Goal: Find specific page/section: Find specific page/section

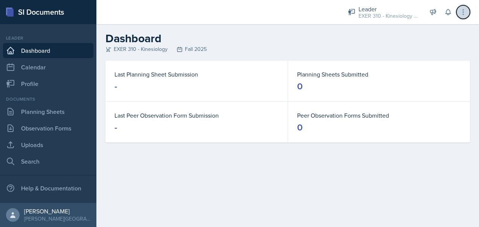
click at [460, 13] on icon at bounding box center [464, 12] width 8 height 8
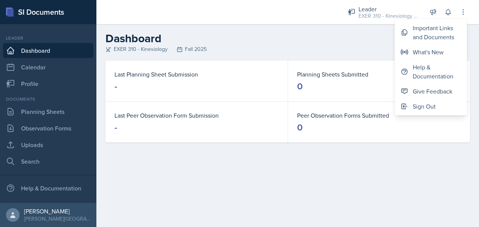
click at [331, 45] on div "EXER 310 - Kinesiology Fall 2025" at bounding box center [288, 49] width 365 height 8
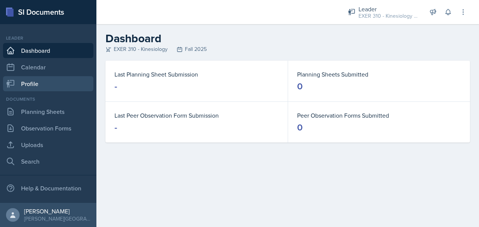
click at [55, 83] on link "Profile" at bounding box center [48, 83] width 90 height 15
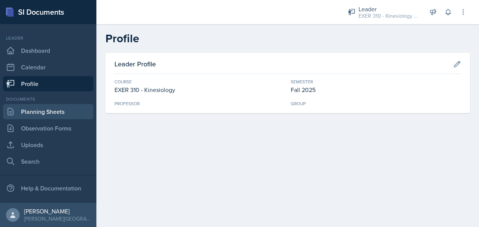
click at [56, 113] on link "Planning Sheets" at bounding box center [48, 111] width 90 height 15
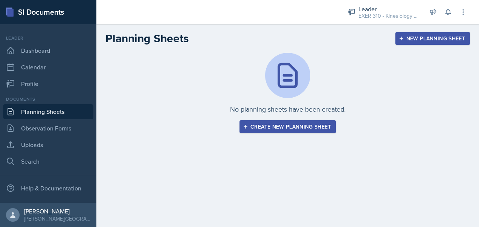
click at [295, 127] on div "Create new planning sheet" at bounding box center [288, 127] width 87 height 6
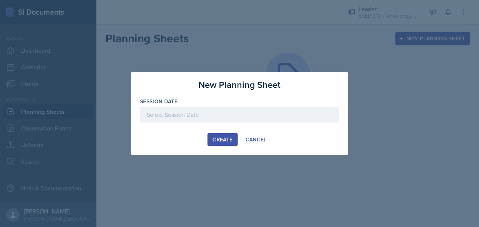
click at [223, 115] on div at bounding box center [239, 115] width 199 height 16
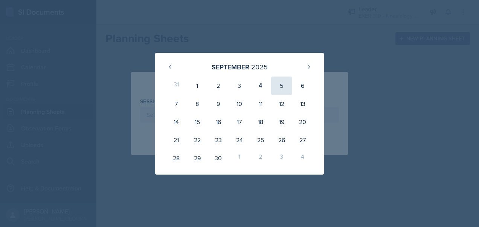
click at [274, 86] on div "5" at bounding box center [281, 86] width 21 height 18
type input "[DATE]"
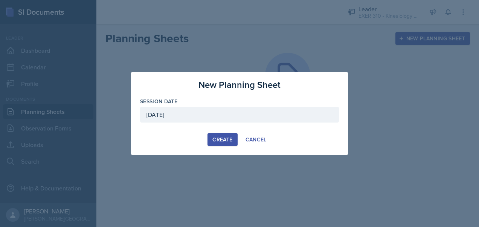
click at [227, 141] on div "Create" at bounding box center [223, 139] width 20 height 6
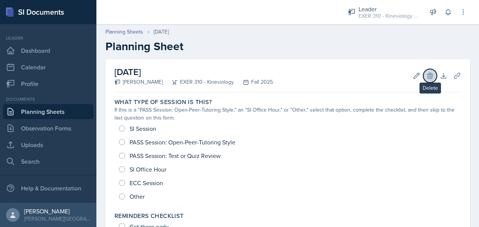
click at [427, 78] on icon at bounding box center [431, 76] width 8 height 8
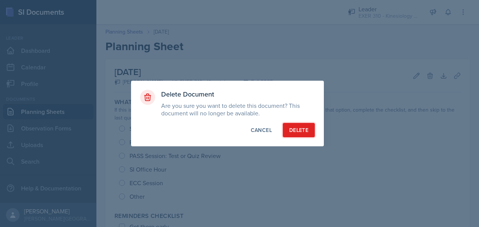
click at [303, 129] on div "Delete" at bounding box center [298, 130] width 19 height 8
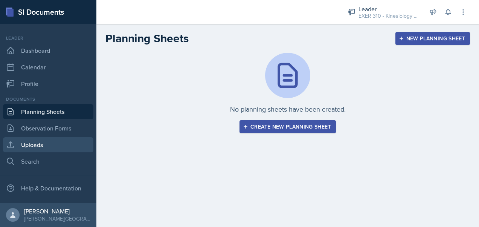
click at [51, 142] on link "Uploads" at bounding box center [48, 144] width 90 height 15
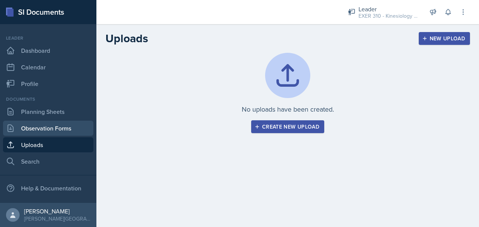
click at [46, 124] on link "Observation Forms" at bounding box center [48, 128] width 90 height 15
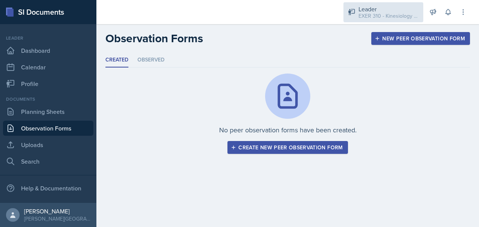
click at [390, 11] on div "Leader" at bounding box center [389, 9] width 60 height 9
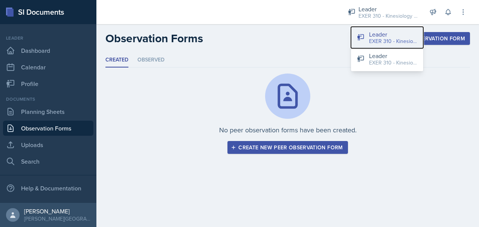
click at [381, 38] on div "EXER 310 - Kinesiology / Fall 2025" at bounding box center [393, 41] width 48 height 8
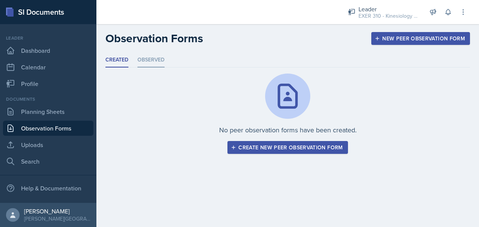
click at [144, 58] on li "Observed" at bounding box center [151, 60] width 27 height 15
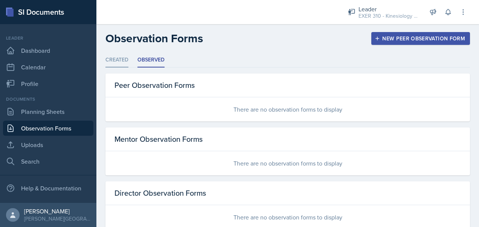
click at [126, 55] on li "Created" at bounding box center [117, 60] width 23 height 15
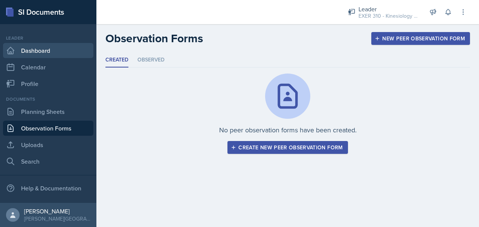
click at [40, 54] on link "Dashboard" at bounding box center [48, 50] width 90 height 15
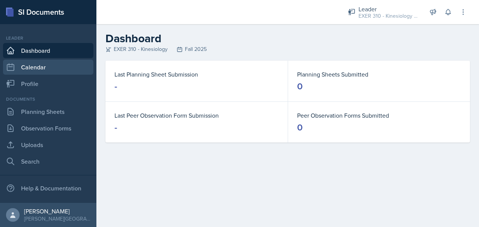
click at [58, 67] on link "Calendar" at bounding box center [48, 67] width 90 height 15
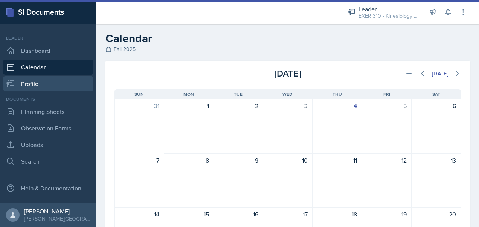
click at [57, 82] on link "Profile" at bounding box center [48, 83] width 90 height 15
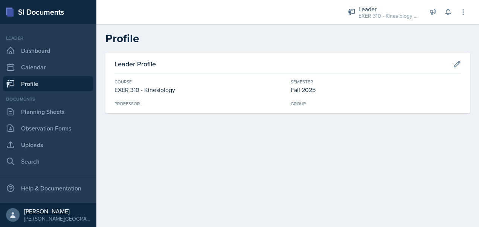
click at [51, 216] on div "[PERSON_NAME][GEOGRAPHIC_DATA]" at bounding box center [57, 219] width 66 height 8
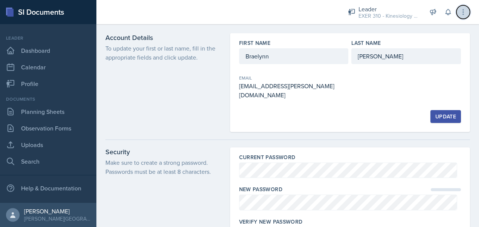
click at [465, 12] on icon at bounding box center [464, 12] width 8 height 8
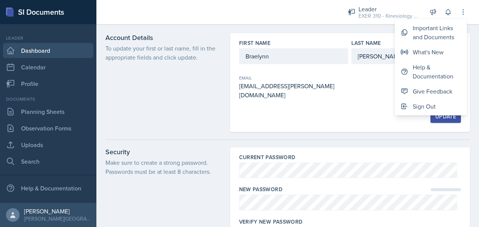
click at [39, 55] on link "Dashboard" at bounding box center [48, 50] width 90 height 15
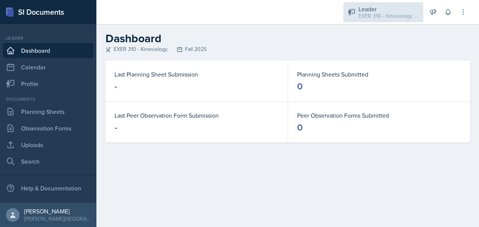
click at [377, 16] on div "EXER 310 - Kinesiology / Fall 2025" at bounding box center [389, 16] width 60 height 8
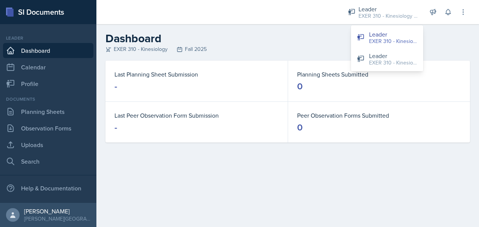
click at [236, 46] on div "EXER 310 - Kinesiology Fall 2025" at bounding box center [288, 49] width 365 height 8
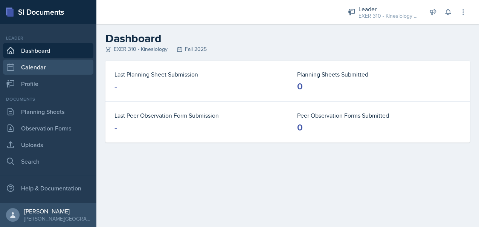
click at [27, 70] on link "Calendar" at bounding box center [48, 67] width 90 height 15
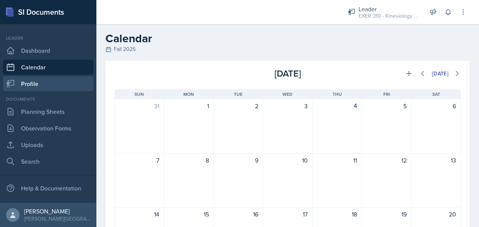
click at [32, 82] on link "Profile" at bounding box center [48, 83] width 90 height 15
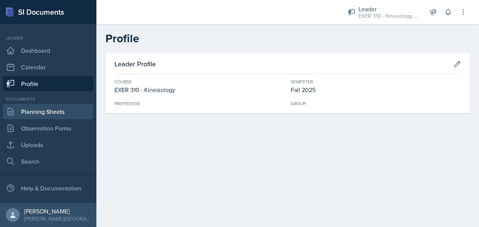
click at [31, 111] on link "Planning Sheets" at bounding box center [48, 111] width 90 height 15
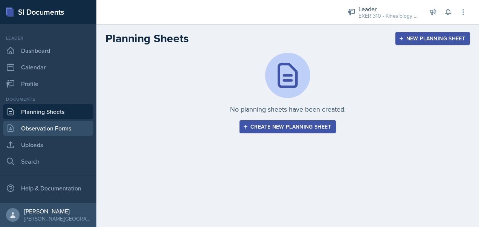
click at [31, 133] on link "Observation Forms" at bounding box center [48, 128] width 90 height 15
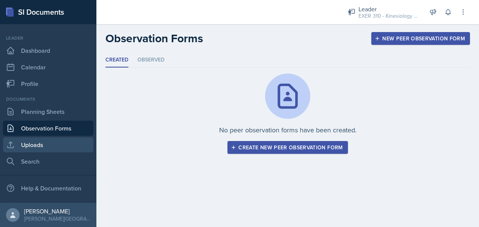
click at [35, 140] on link "Uploads" at bounding box center [48, 144] width 90 height 15
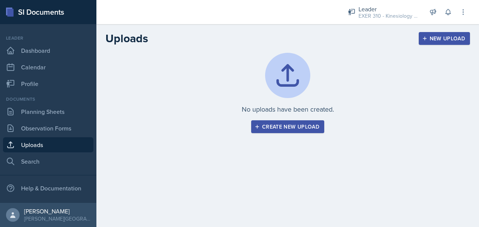
click at [289, 129] on div "Create new upload" at bounding box center [287, 127] width 63 height 6
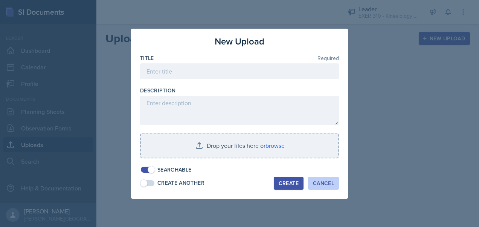
click at [325, 183] on div "Cancel" at bounding box center [323, 183] width 21 height 6
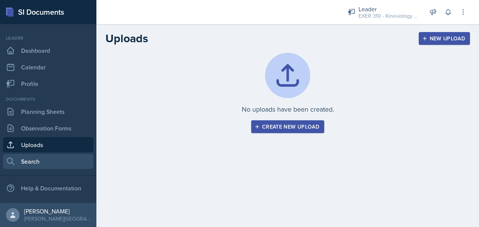
click at [52, 159] on link "Search" at bounding box center [48, 161] width 90 height 15
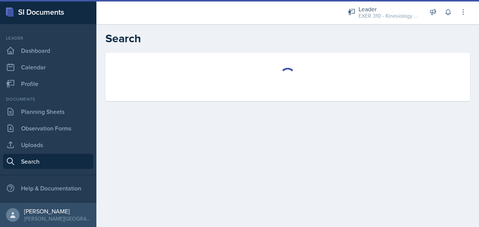
select select "all"
select select "1"
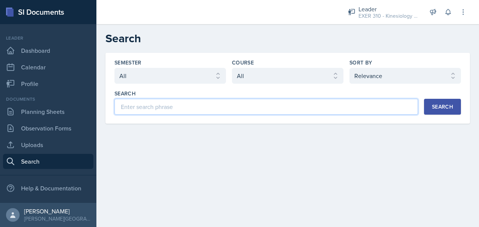
click at [180, 103] on input at bounding box center [267, 107] width 304 height 16
type input "b"
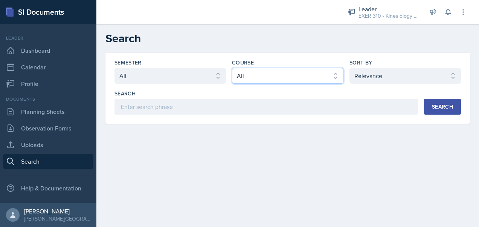
click at [271, 78] on select "Select course All ACCT 113 - Principles of Accounting I ACCT 213 - Intermediate…" at bounding box center [288, 76] width 112 height 16
select select "7face0e0-5585-4619-86a6-26f01954eda6"
click at [232, 68] on select "Select course All ACCT 113 - Principles of Accounting I ACCT 213 - Intermediate…" at bounding box center [288, 76] width 112 height 16
click at [446, 104] on div "Search" at bounding box center [442, 107] width 21 height 6
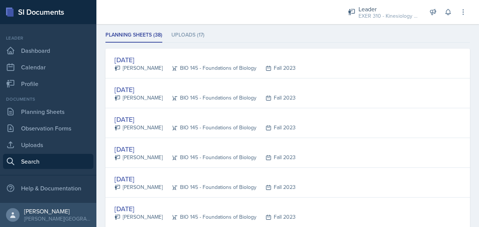
scroll to position [103, 0]
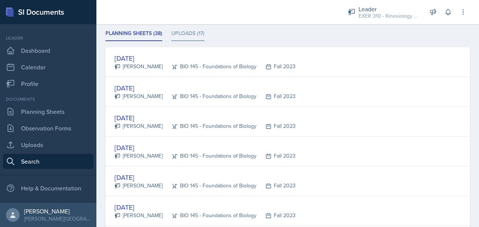
click at [177, 35] on li "Uploads (17)" at bounding box center [187, 33] width 33 height 15
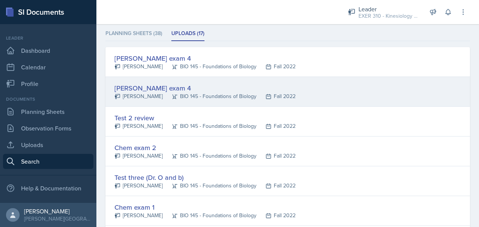
click at [147, 85] on div "[PERSON_NAME] exam 4" at bounding box center [205, 88] width 181 height 10
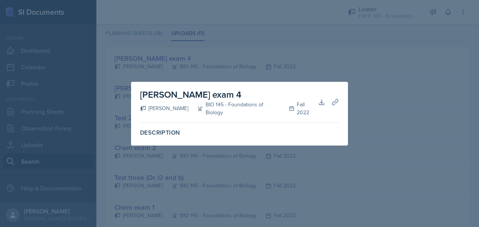
click at [341, 75] on div at bounding box center [239, 113] width 479 height 227
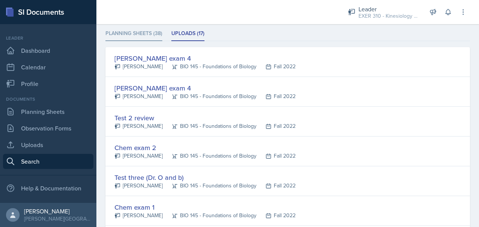
click at [134, 34] on li "Planning Sheets (38)" at bounding box center [134, 33] width 57 height 15
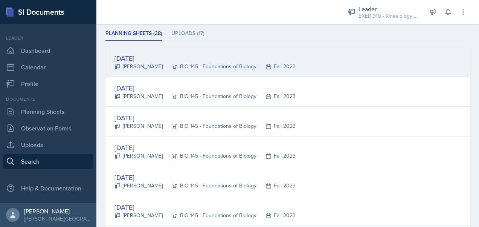
click at [143, 58] on div "[DATE]" at bounding box center [205, 58] width 181 height 10
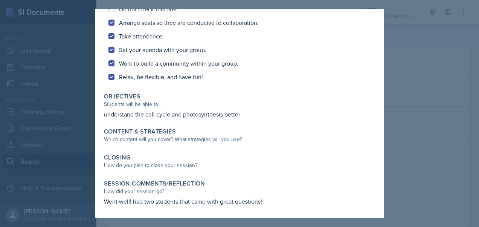
scroll to position [0, 0]
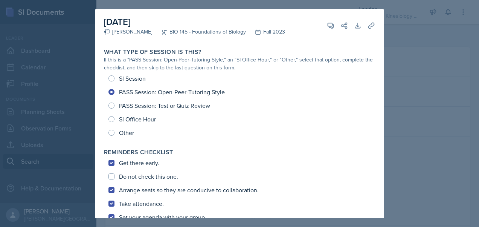
click at [412, 82] on div at bounding box center [239, 113] width 479 height 227
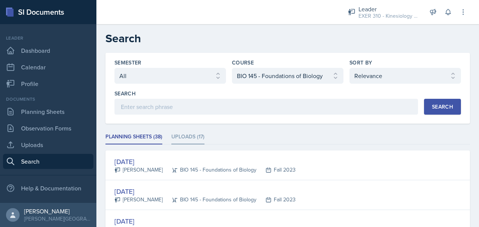
click at [185, 131] on li "Uploads (17)" at bounding box center [187, 137] width 33 height 15
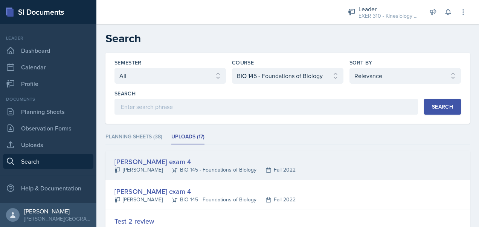
click at [154, 160] on div "[PERSON_NAME] exam 4" at bounding box center [205, 161] width 181 height 10
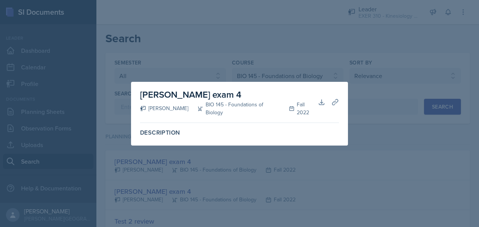
click at [320, 73] on div at bounding box center [239, 113] width 479 height 227
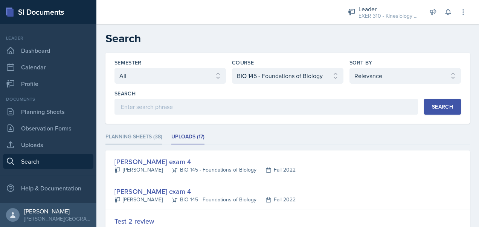
click at [141, 137] on li "Planning Sheets (38)" at bounding box center [134, 137] width 57 height 15
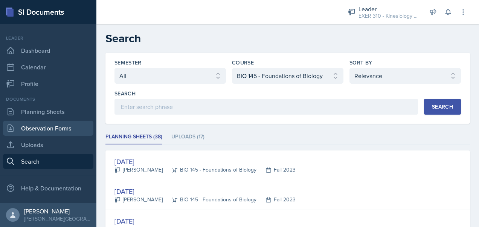
click at [69, 127] on link "Observation Forms" at bounding box center [48, 128] width 90 height 15
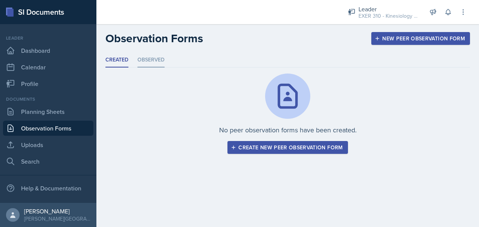
click at [152, 58] on li "Observed" at bounding box center [151, 60] width 27 height 15
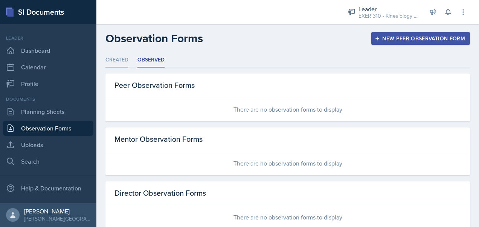
click at [115, 61] on li "Created" at bounding box center [117, 60] width 23 height 15
